Goal: Book appointment/travel/reservation

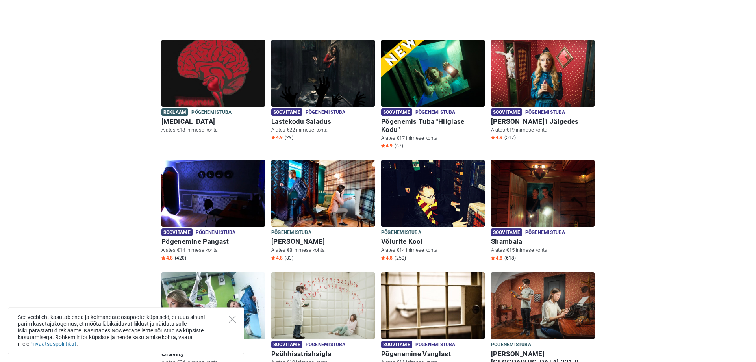
scroll to position [241, 0]
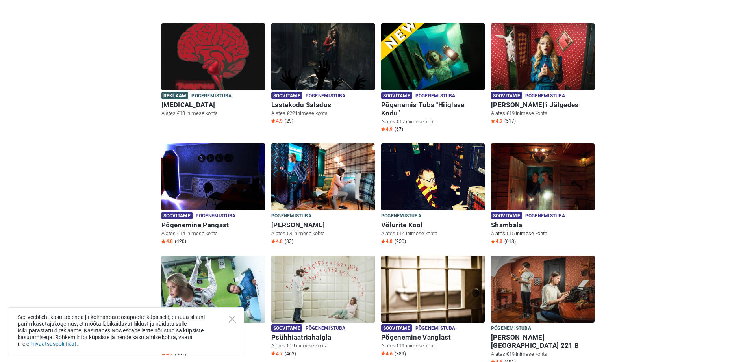
click at [547, 173] on img at bounding box center [543, 176] width 104 height 67
click at [288, 53] on img at bounding box center [323, 56] width 104 height 67
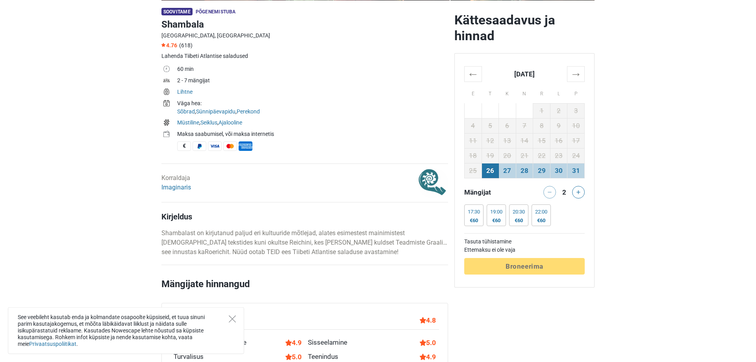
scroll to position [241, 0]
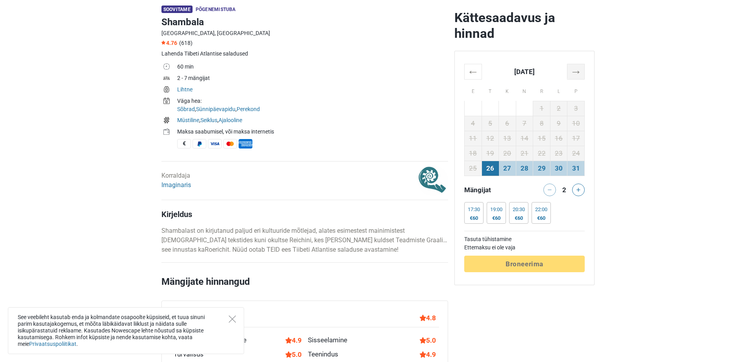
click at [577, 72] on th "→" at bounding box center [576, 71] width 17 height 15
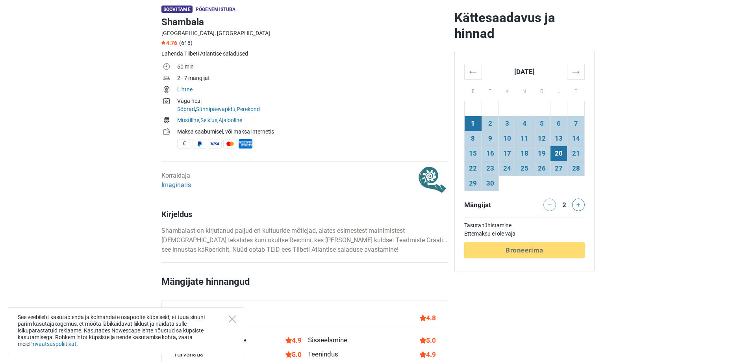
click at [556, 156] on td "20" at bounding box center [558, 153] width 17 height 15
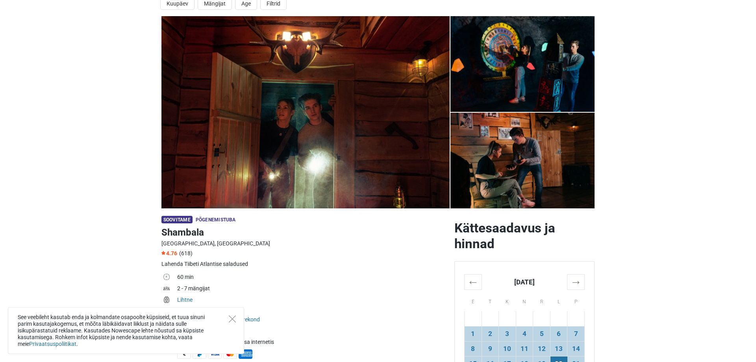
scroll to position [0, 0]
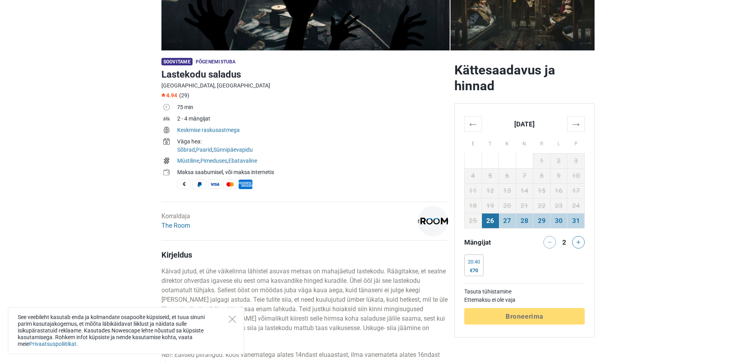
scroll to position [201, 0]
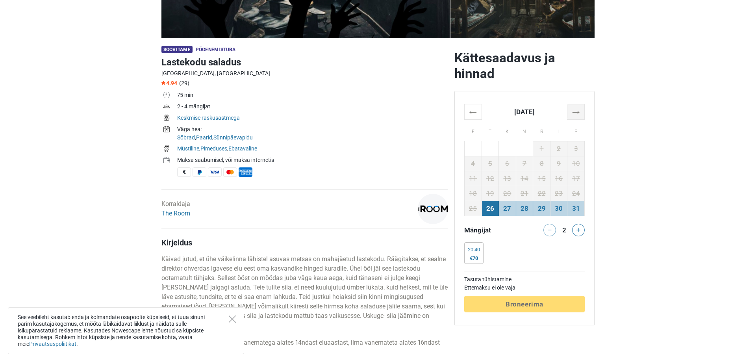
click at [579, 110] on th "→" at bounding box center [576, 111] width 17 height 15
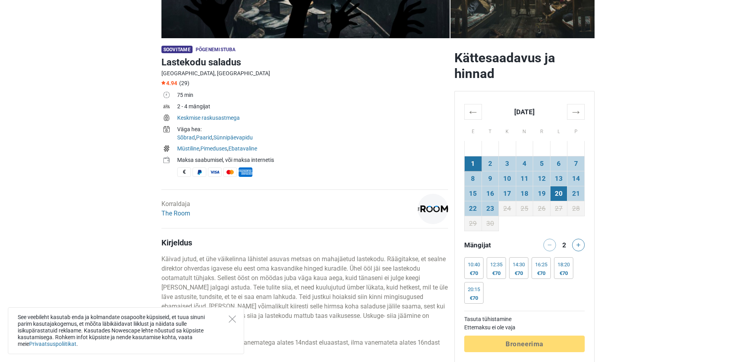
click at [557, 198] on td "20" at bounding box center [558, 193] width 17 height 15
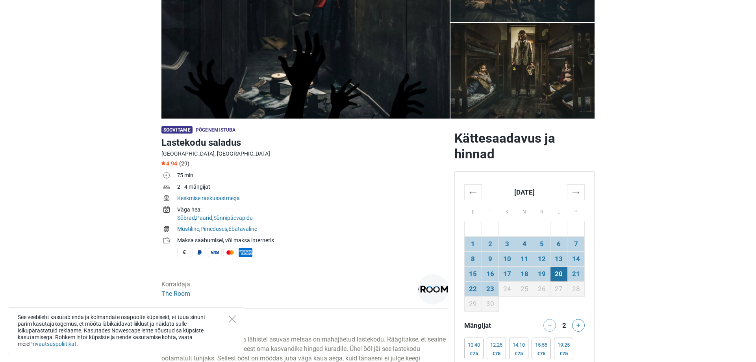
scroll to position [241, 0]
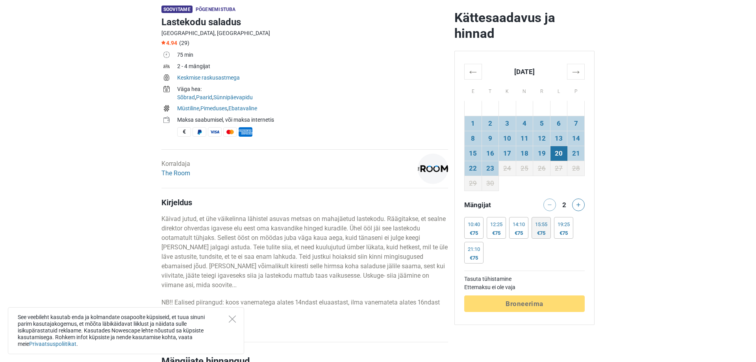
click at [540, 225] on div "15:55" at bounding box center [541, 224] width 12 height 6
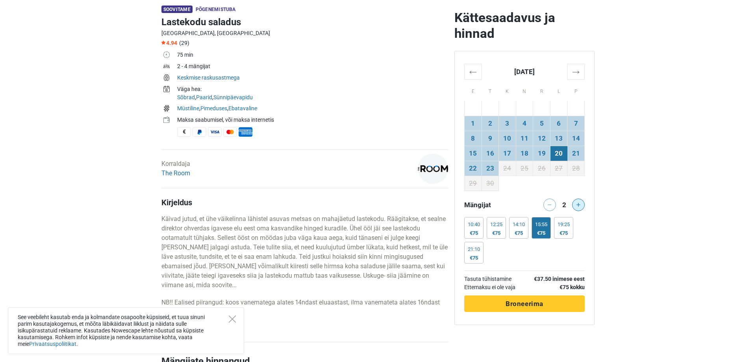
click at [575, 205] on button at bounding box center [578, 205] width 13 height 13
click at [575, 205] on div at bounding box center [580, 205] width 16 height 13
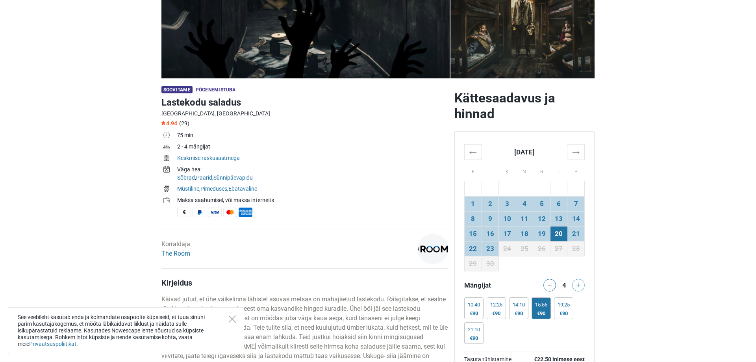
scroll to position [281, 0]
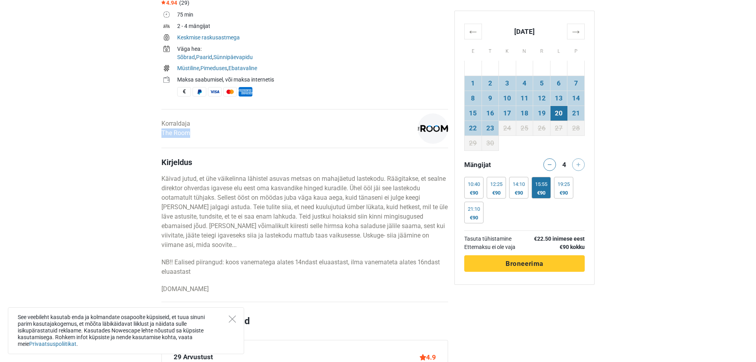
drag, startPoint x: 193, startPoint y: 135, endPoint x: 160, endPoint y: 135, distance: 32.7
click at [160, 135] on div "Korraldaja The Room" at bounding box center [255, 128] width 195 height 30
copy link "The Room"
